Goal: Information Seeking & Learning: Learn about a topic

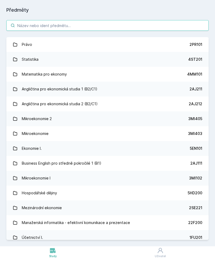
click at [101, 23] on input "search" at bounding box center [107, 25] width 202 height 11
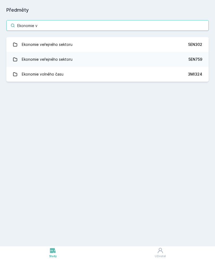
type input "Ekonomie v"
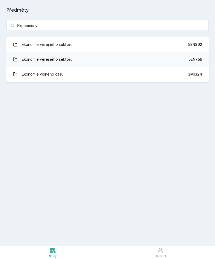
click at [98, 43] on link "Ekonomie veřejného sektoru 5EN302" at bounding box center [107, 44] width 202 height 15
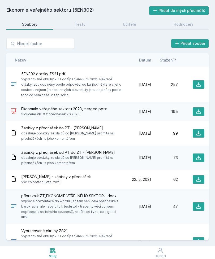
click at [199, 113] on icon at bounding box center [198, 111] width 5 height 5
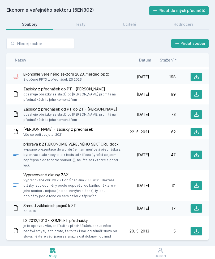
scroll to position [32, 0]
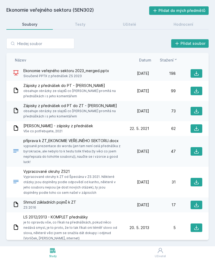
click at [196, 152] on icon at bounding box center [196, 151] width 5 height 5
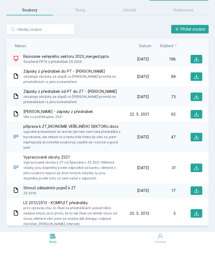
scroll to position [0, 0]
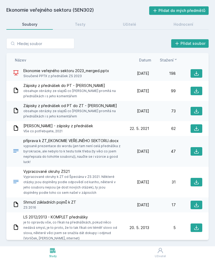
click at [85, 29] on link "Testy" at bounding box center [80, 24] width 42 height 11
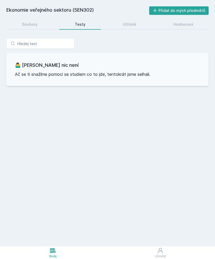
click at [130, 27] on div "Učitelé" at bounding box center [129, 24] width 13 height 5
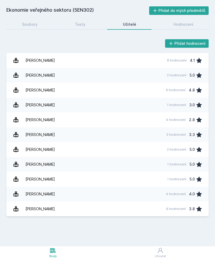
click at [171, 25] on link "Hodnocení" at bounding box center [183, 24] width 51 height 11
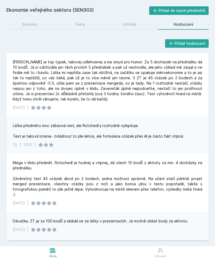
click at [132, 25] on div "Učitelé" at bounding box center [129, 24] width 13 height 5
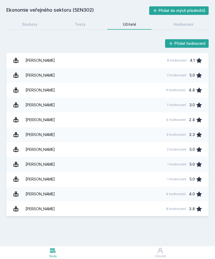
click at [78, 28] on link "Testy" at bounding box center [80, 24] width 42 height 11
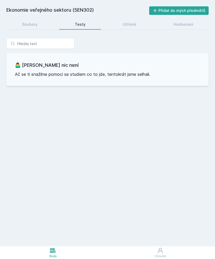
click at [38, 24] on link "Soubory" at bounding box center [29, 24] width 46 height 11
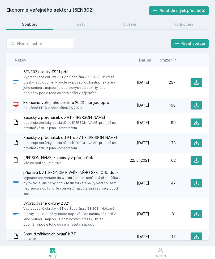
click at [196, 105] on icon at bounding box center [196, 105] width 5 height 5
